Goal: Transaction & Acquisition: Book appointment/travel/reservation

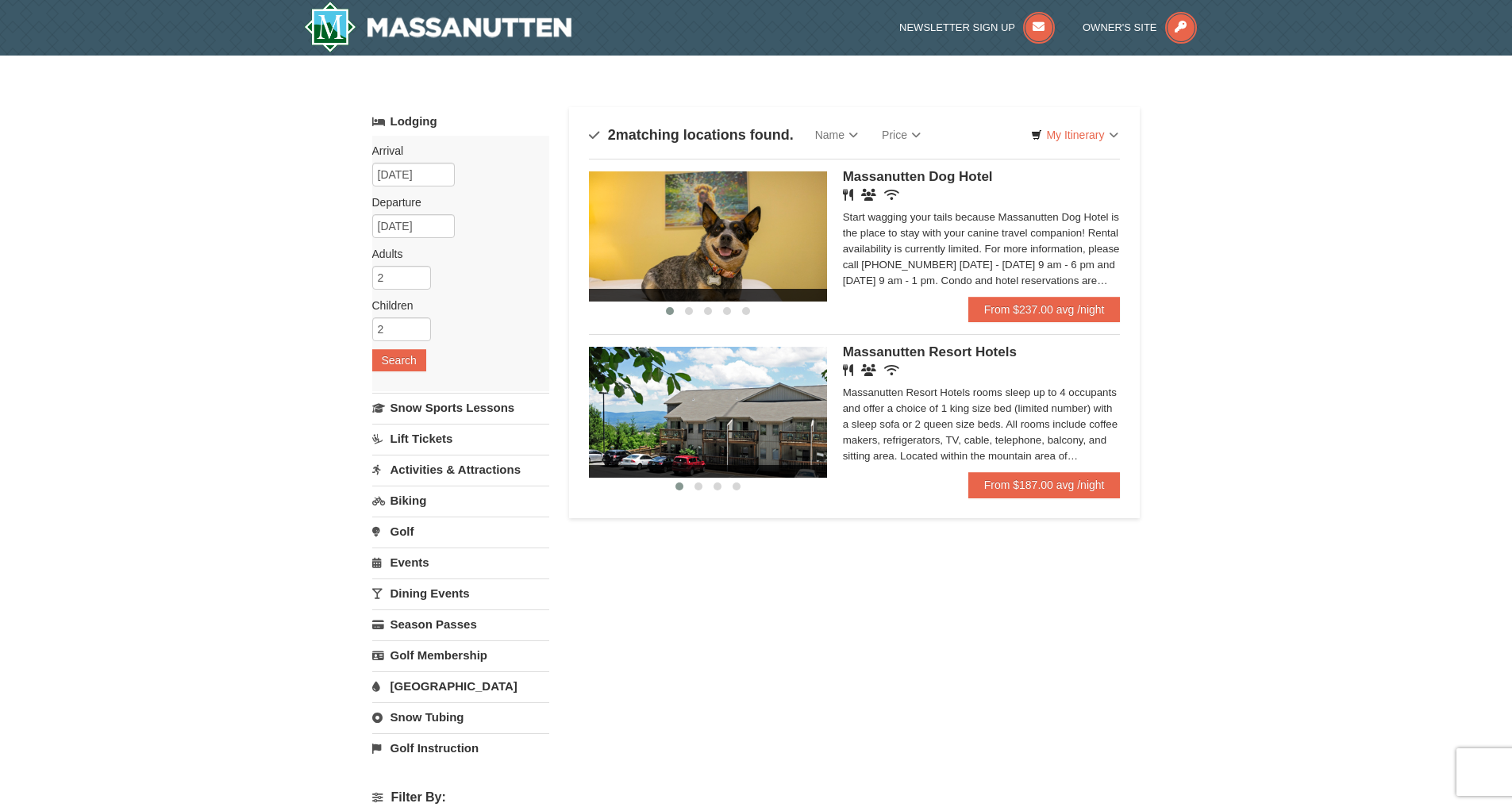
click at [979, 668] on div "Lodging Arrival Please format dates MM/DD/YYYY Please format dates MM/DD/YYYY 1…" at bounding box center [756, 531] width 768 height 848
click at [1020, 491] on link "From $187.00 avg /night" at bounding box center [1044, 485] width 152 height 26
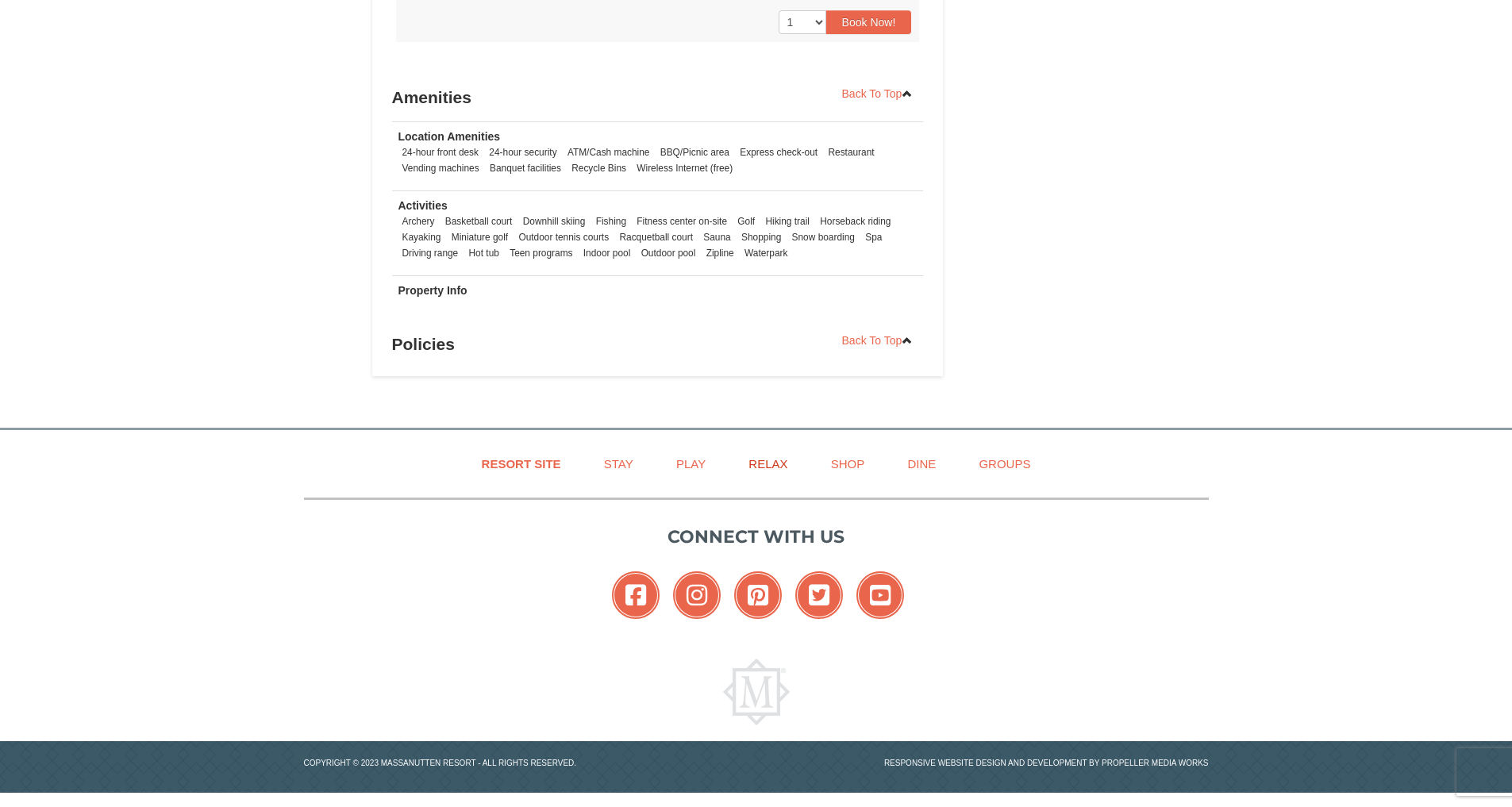
scroll to position [1041, 0]
